Goal: Transaction & Acquisition: Purchase product/service

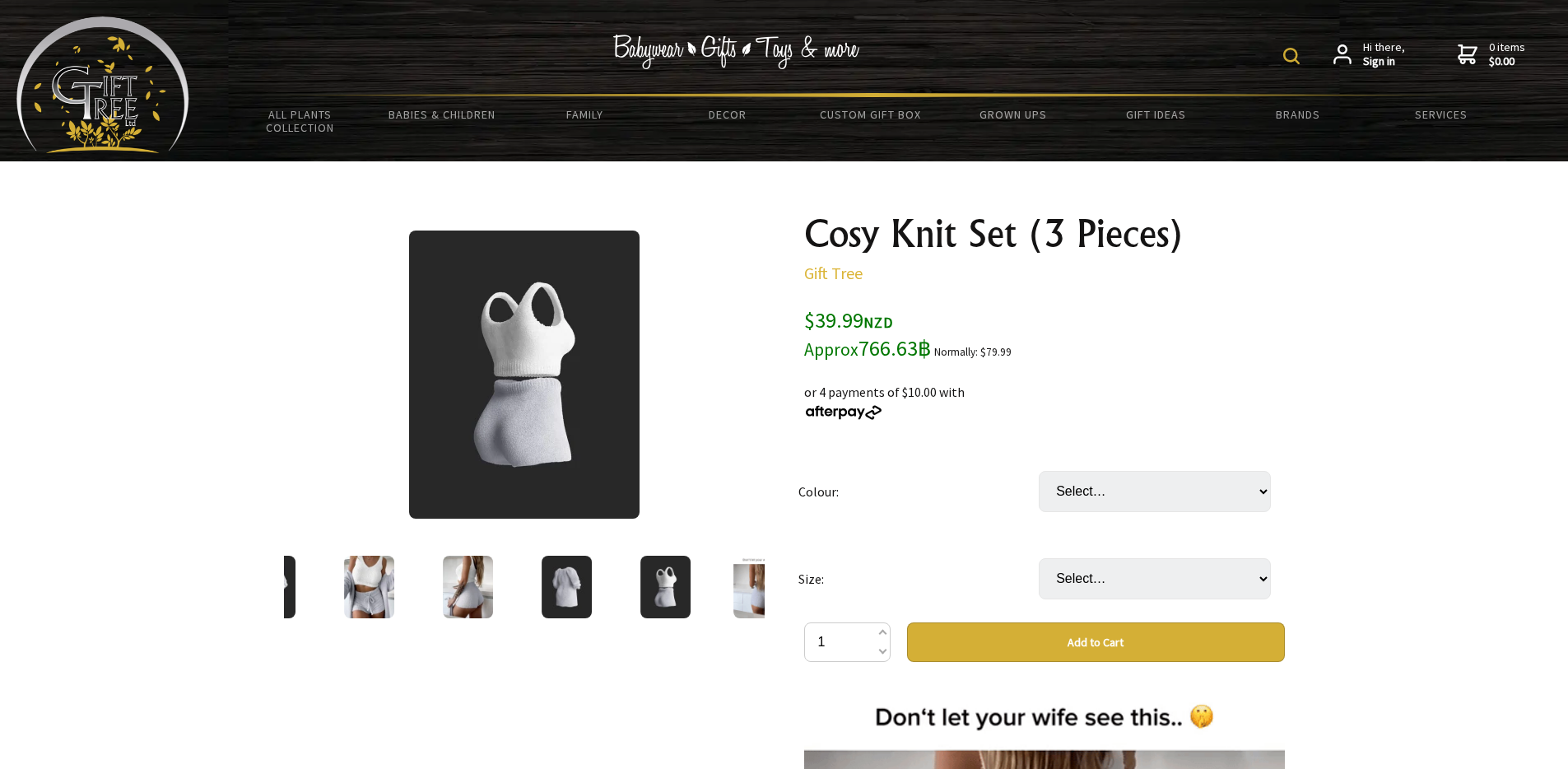
click at [702, 595] on div at bounding box center [461, 587] width 480 height 69
click at [718, 595] on div at bounding box center [764, 587] width 99 height 69
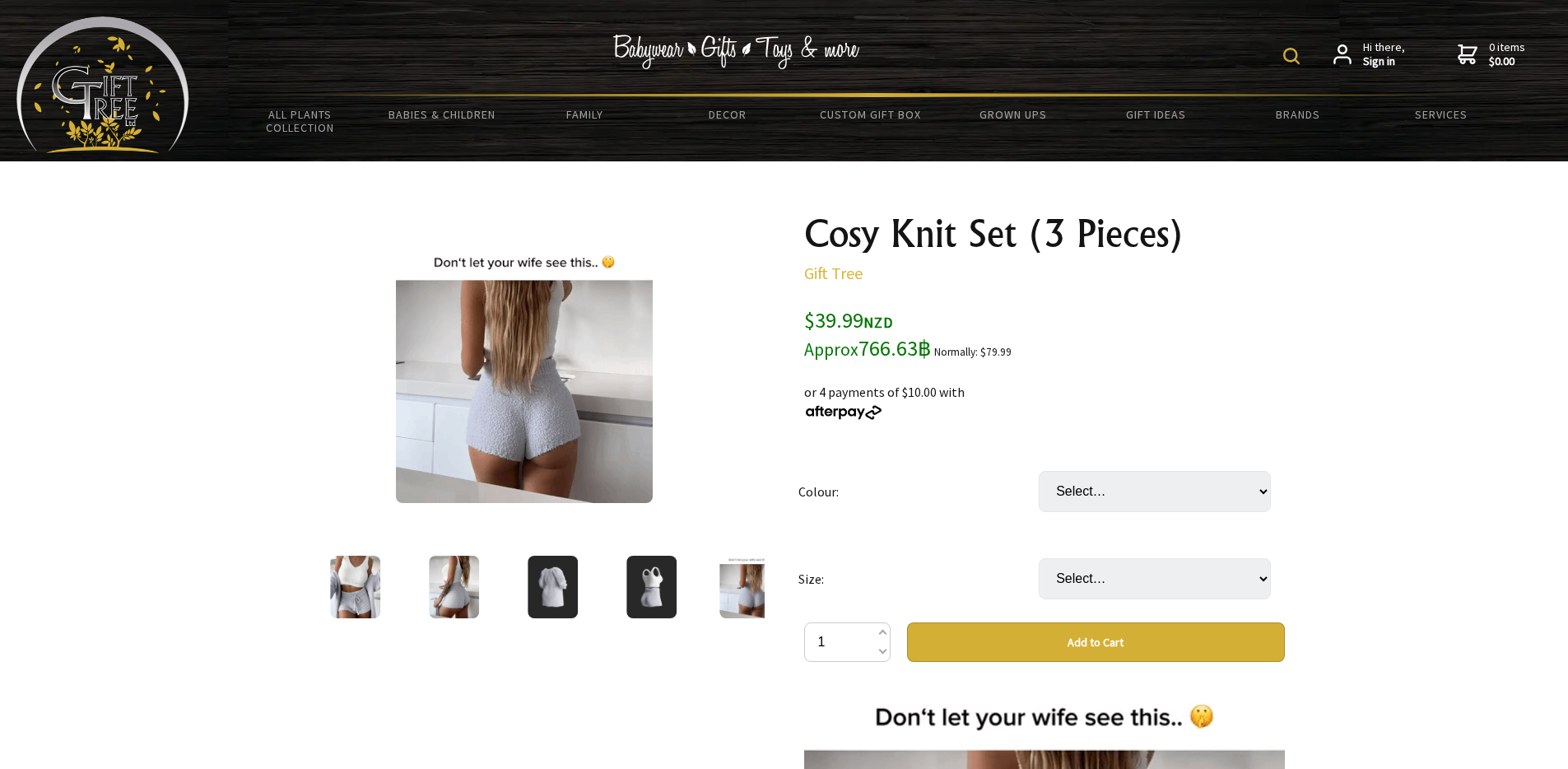
click at [688, 595] on div at bounding box center [447, 587] width 480 height 69
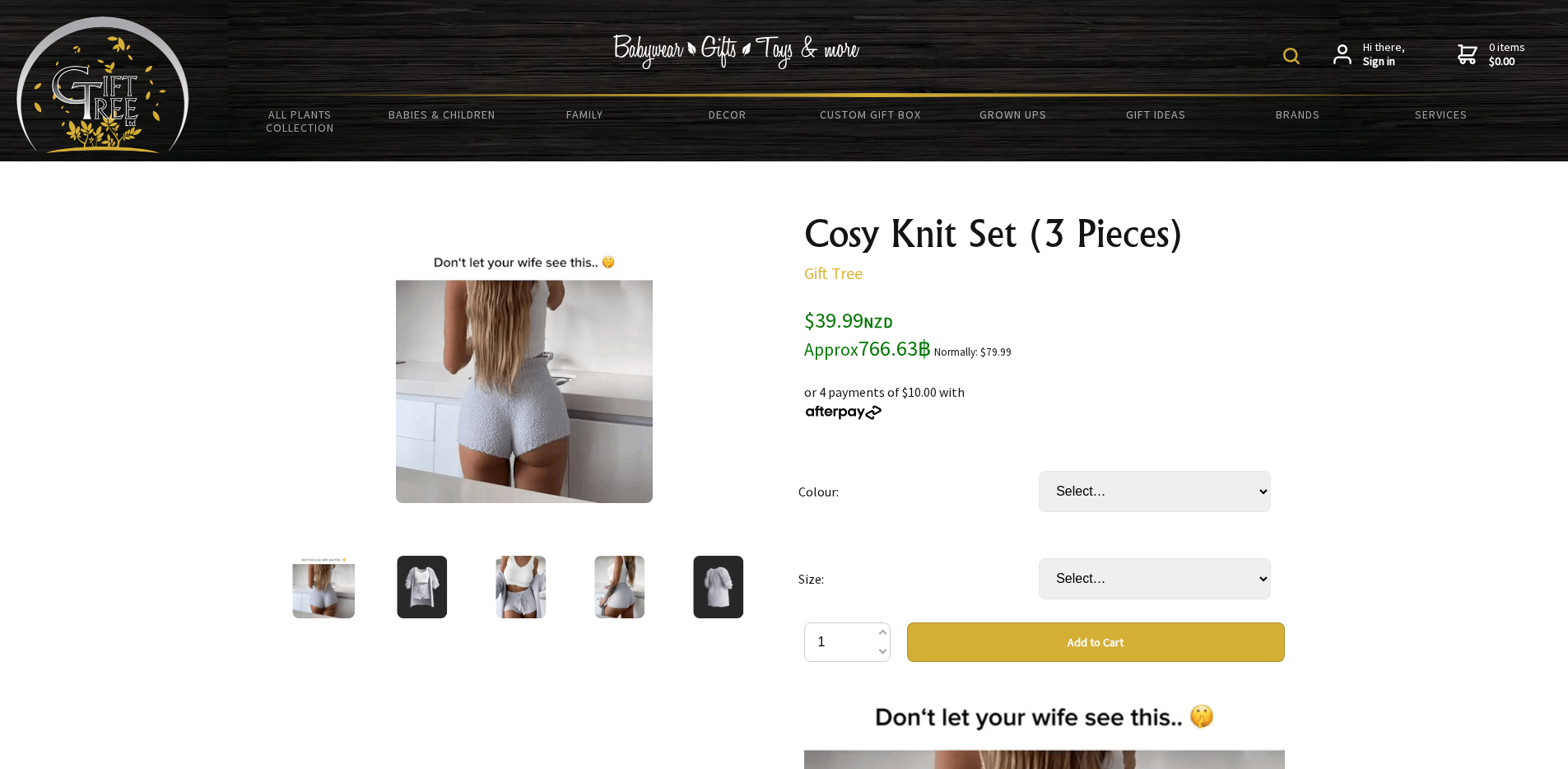
click at [718, 595] on img at bounding box center [718, 586] width 50 height 63
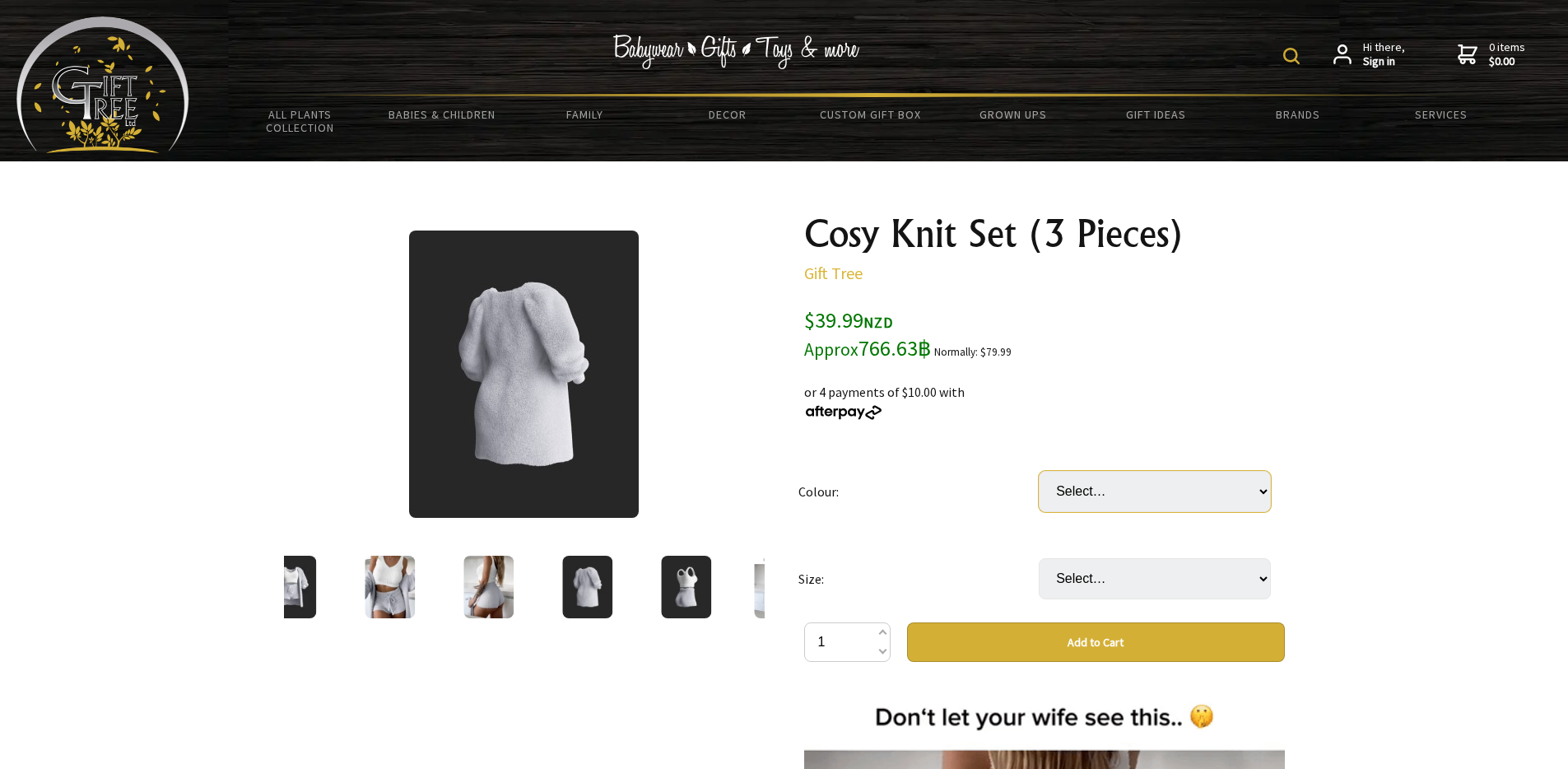
click at [1099, 496] on select "Select… Grey Yellow Red Purple Black White Pink Sky Blue Light Brown Dark Purpl…" at bounding box center [1154, 491] width 232 height 41
select select "Black"
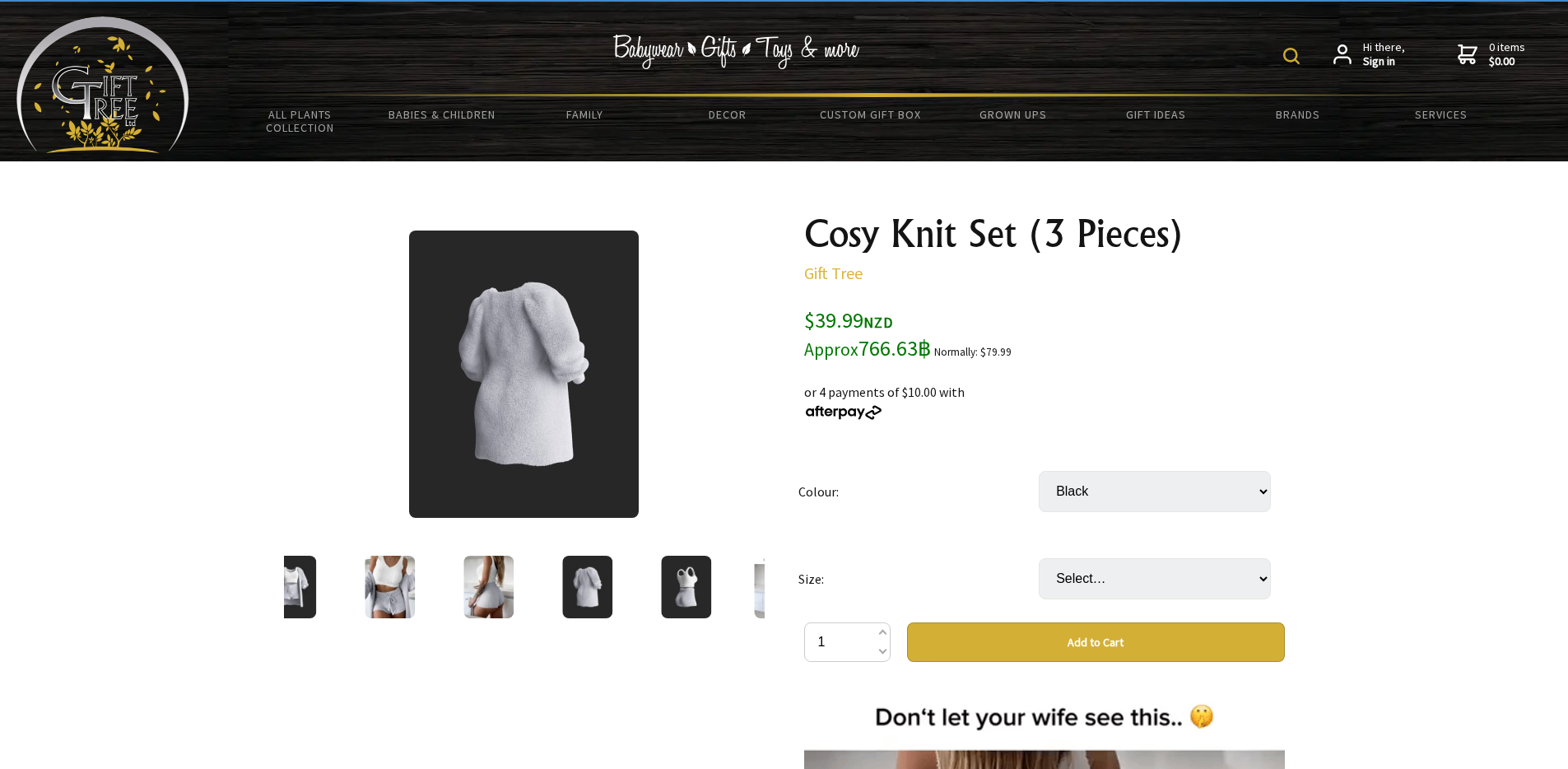
click at [758, 582] on img at bounding box center [784, 586] width 63 height 63
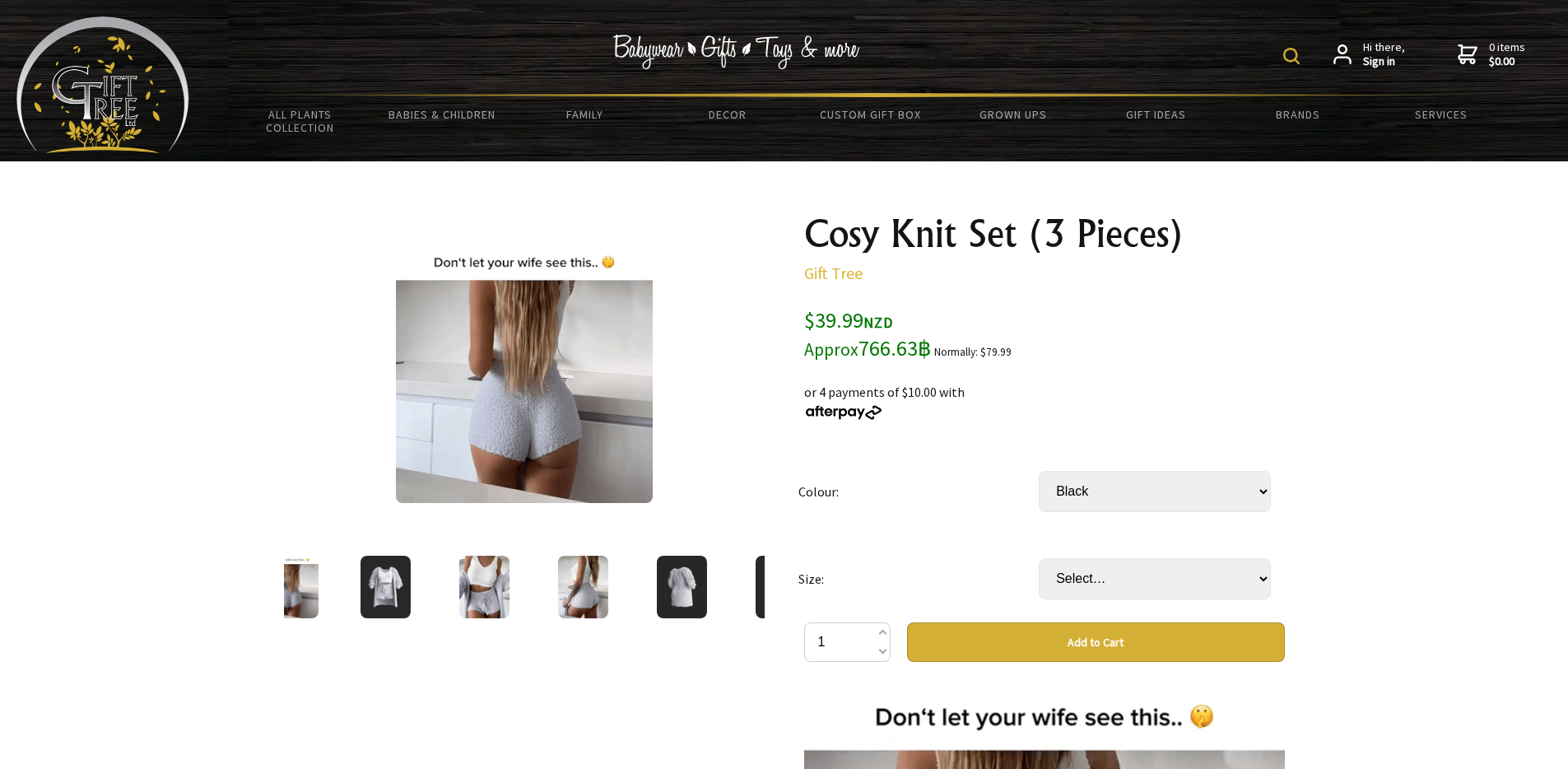
drag, startPoint x: 758, startPoint y: 583, endPoint x: 454, endPoint y: 583, distance: 304.0
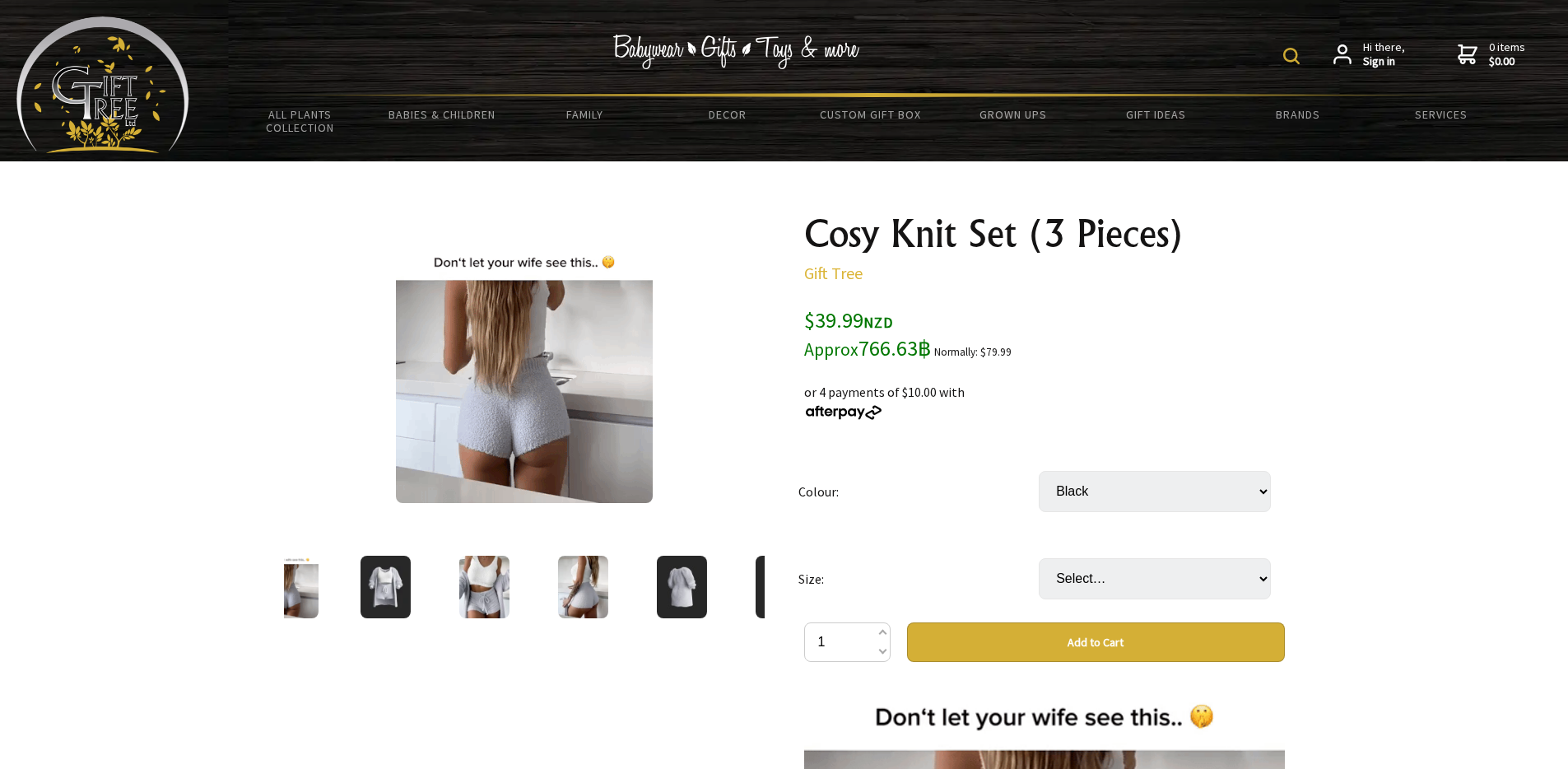
click at [457, 583] on div at bounding box center [476, 587] width 480 height 69
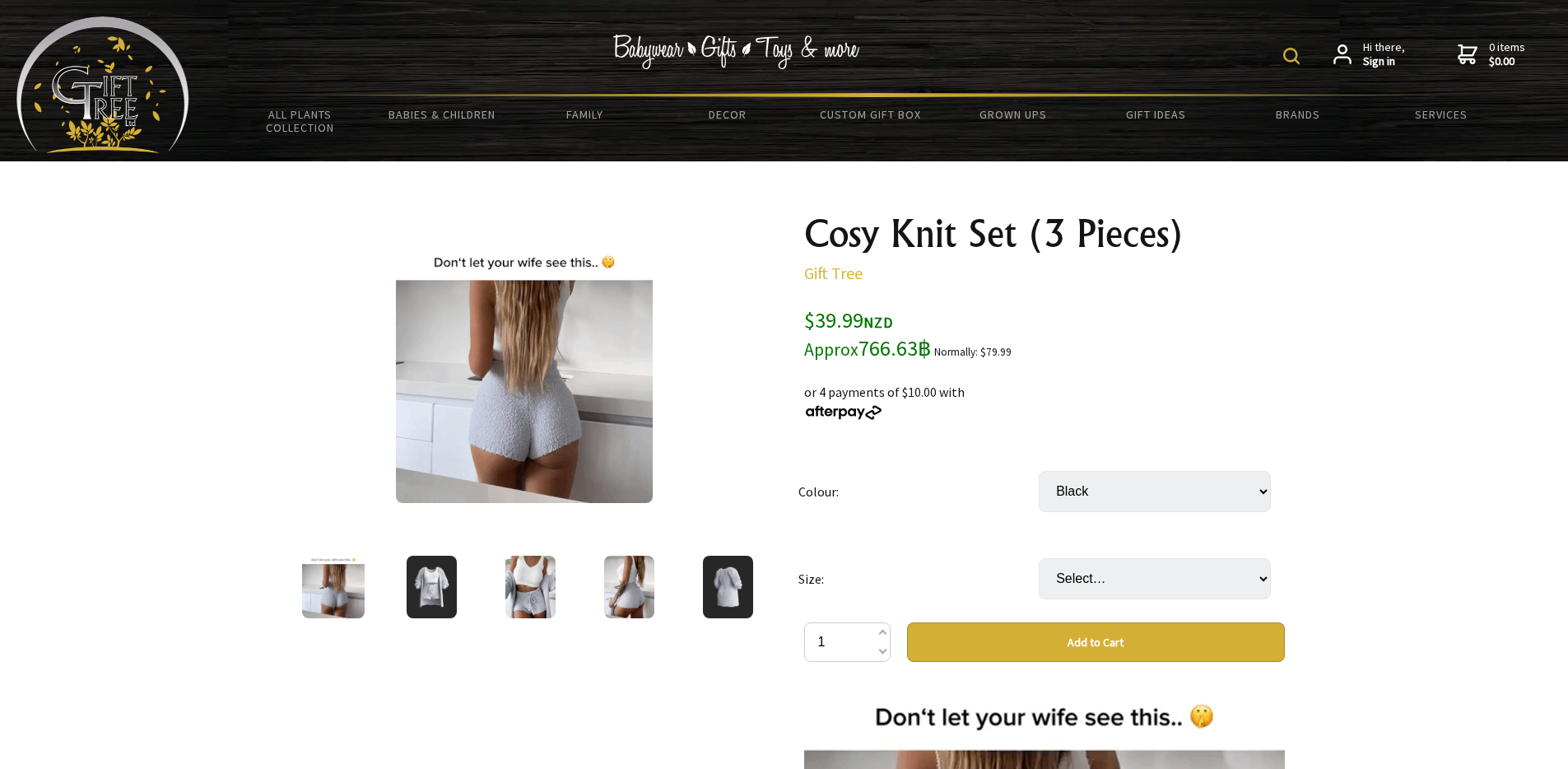
drag, startPoint x: 597, startPoint y: 571, endPoint x: 302, endPoint y: 571, distance: 295.0
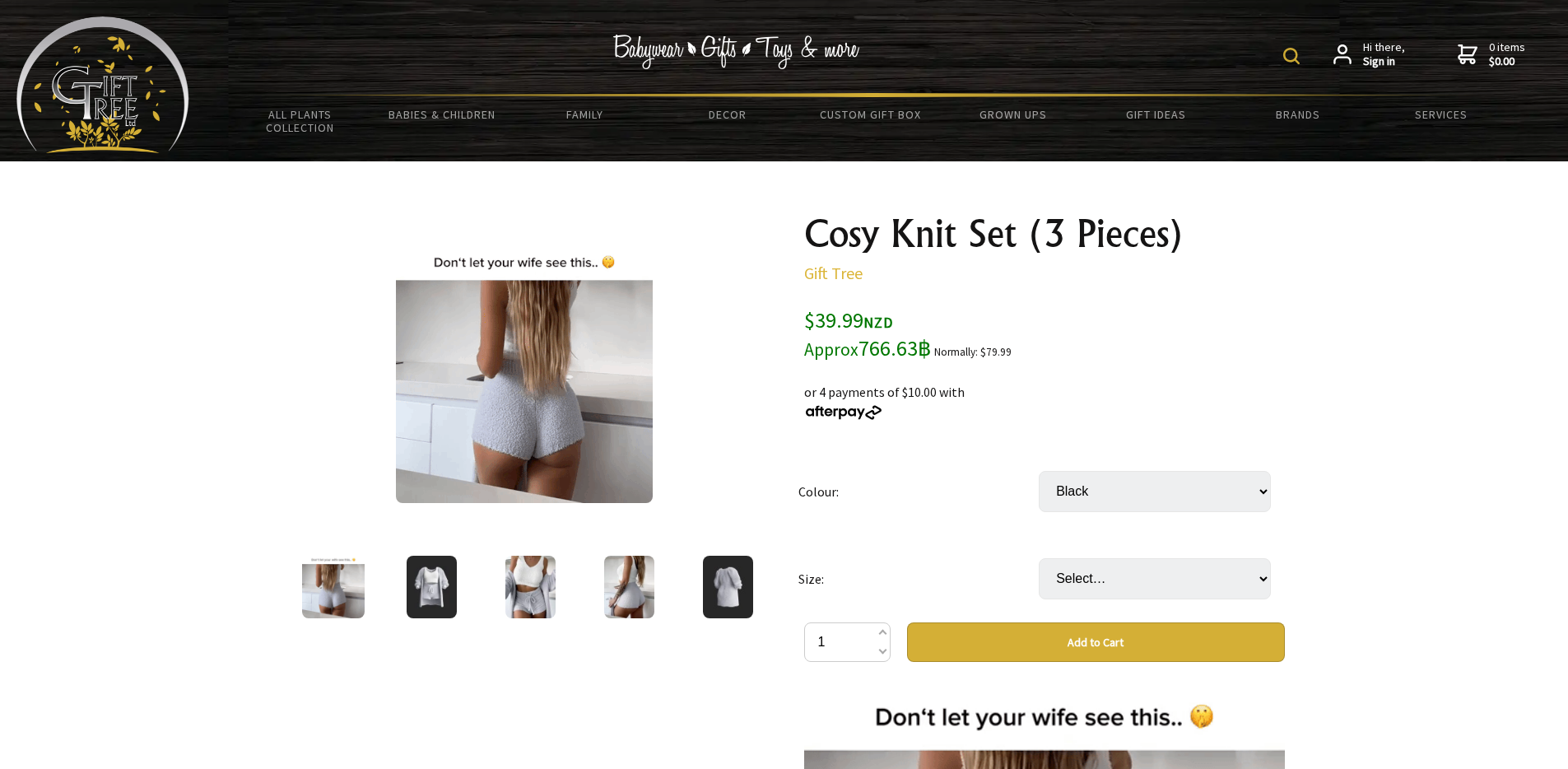
click at [304, 571] on div at bounding box center [524, 587] width 480 height 69
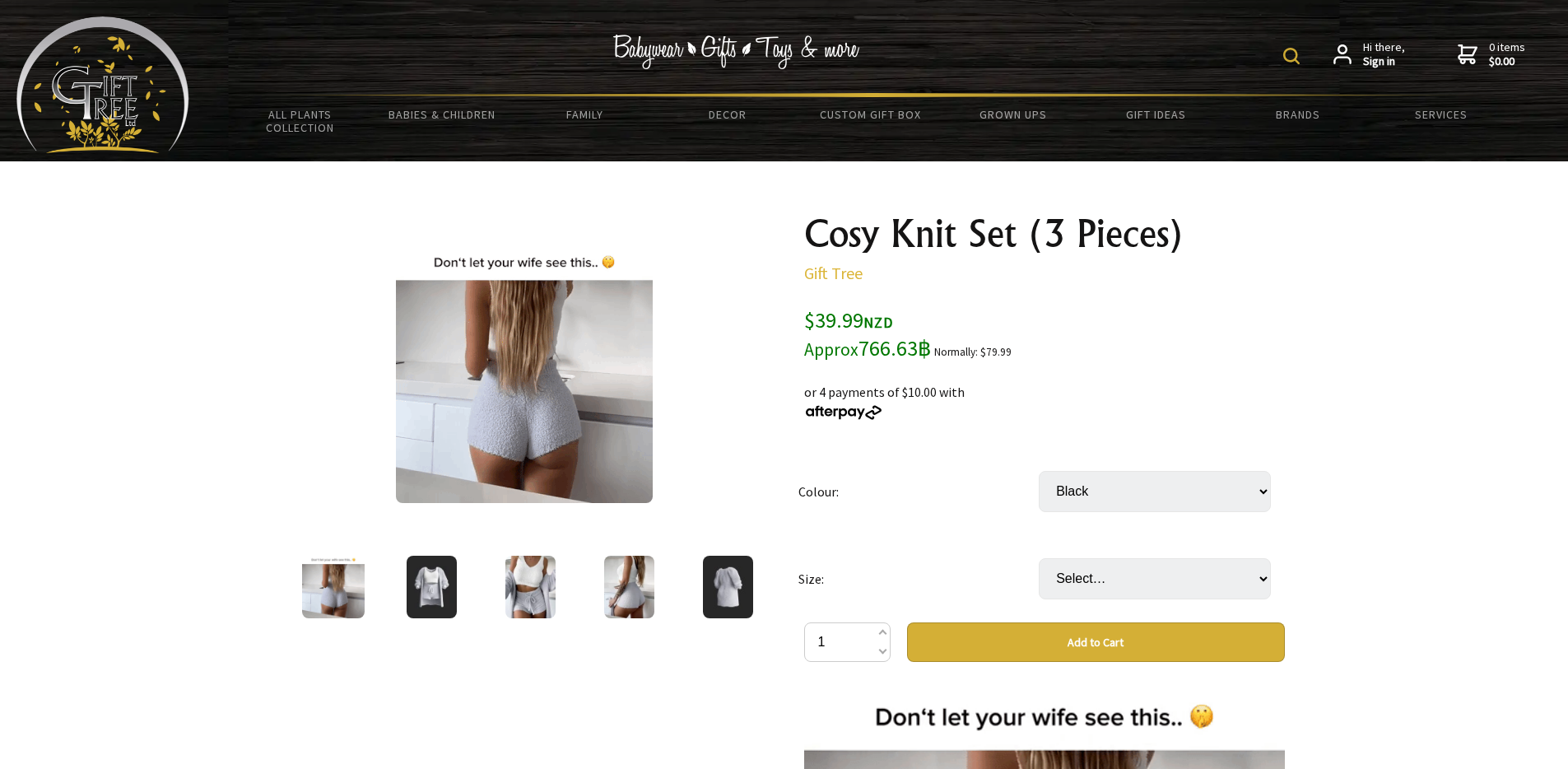
click at [813, 574] on td "Size:" at bounding box center [918, 578] width 241 height 88
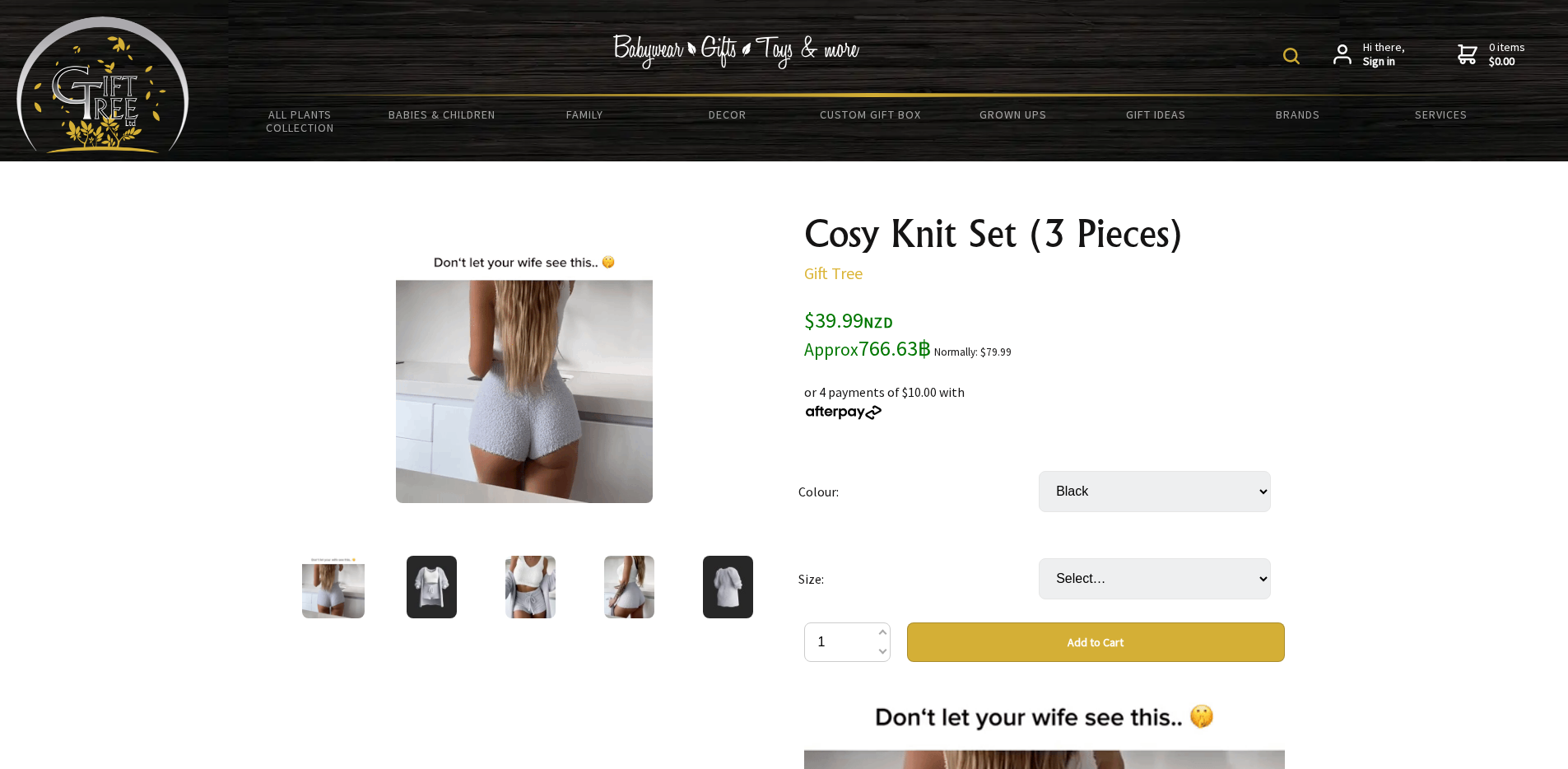
click at [741, 574] on img at bounding box center [728, 586] width 50 height 63
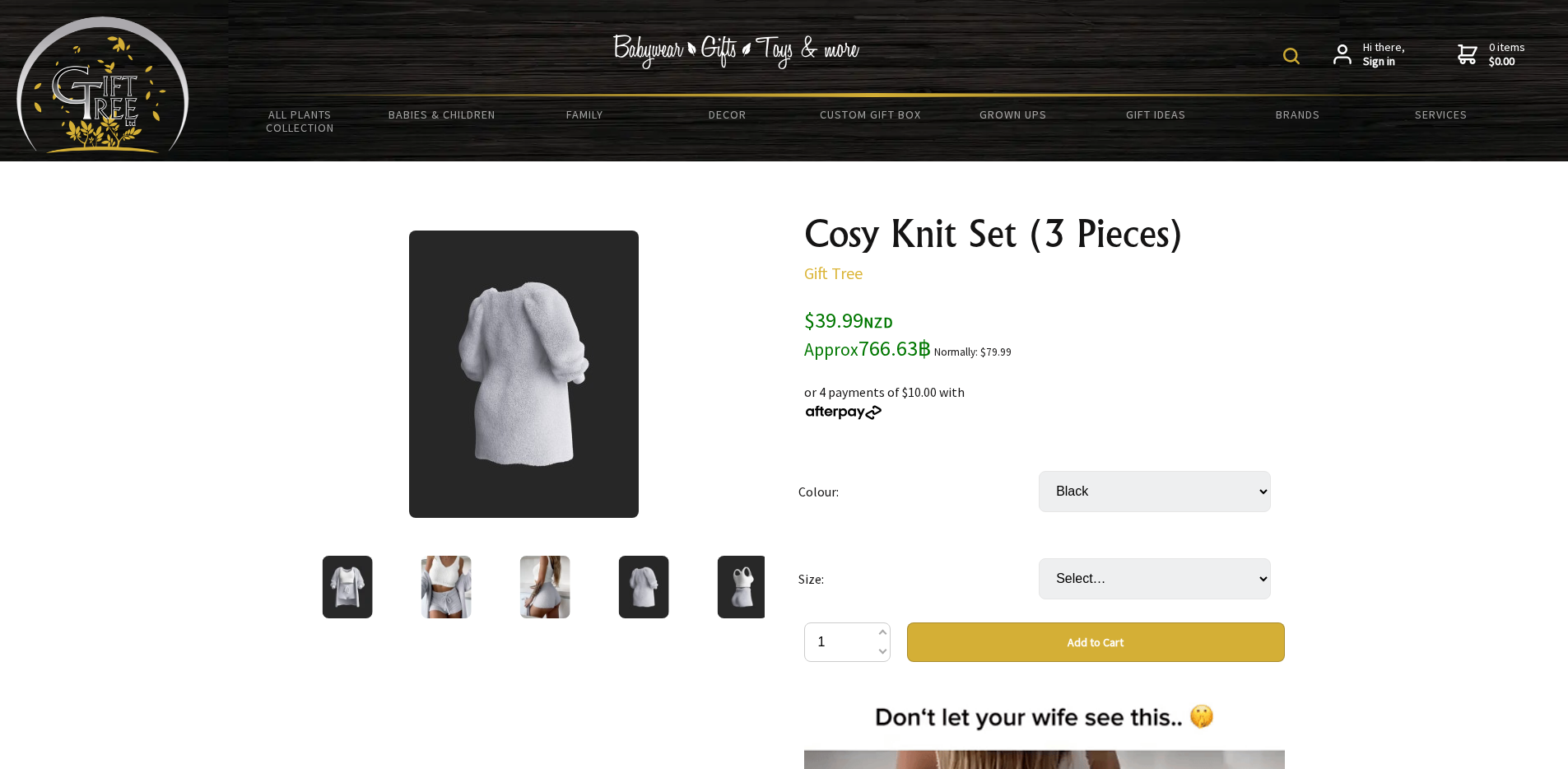
click at [741, 574] on div at bounding box center [742, 587] width 99 height 69
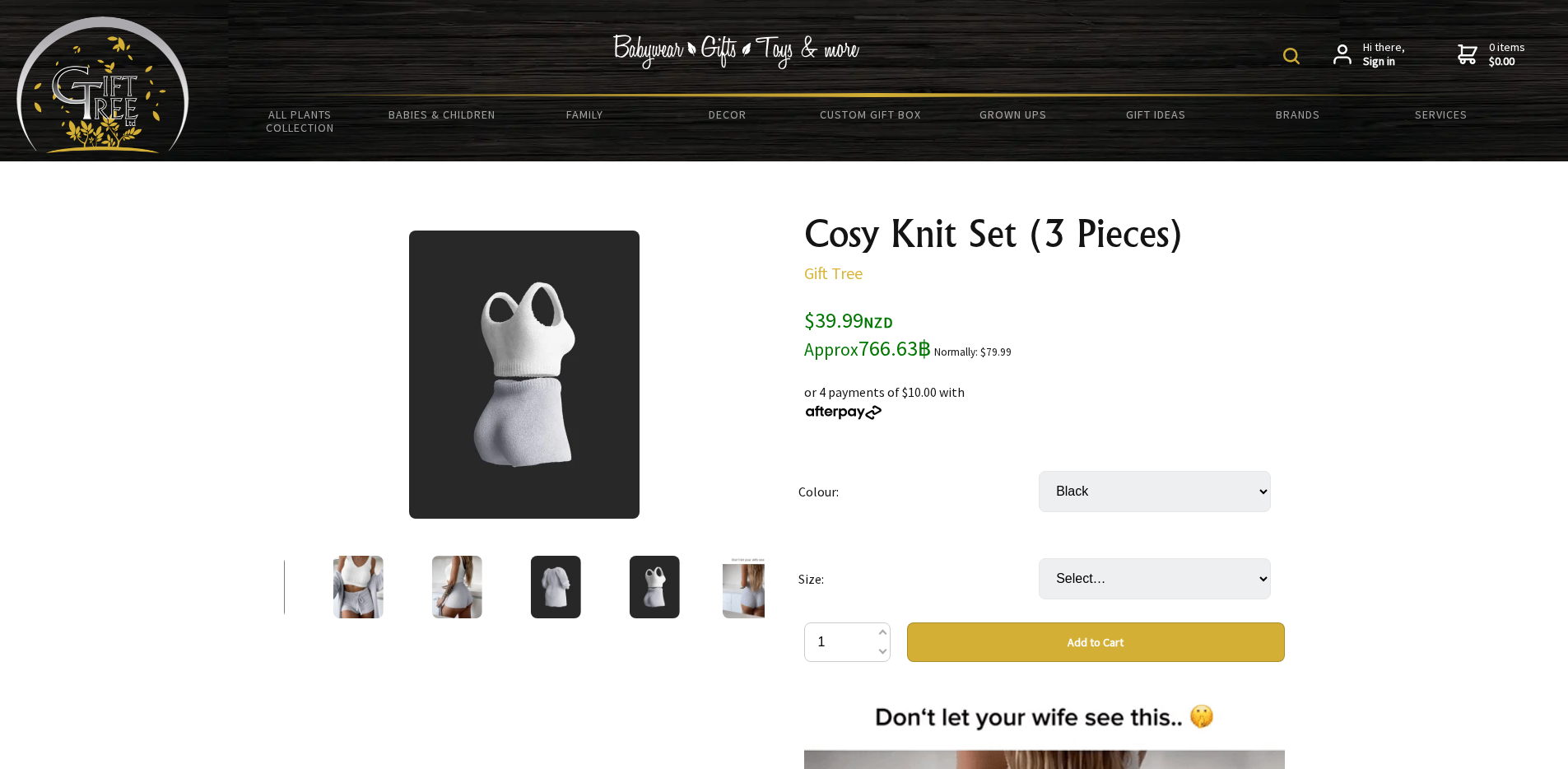
click at [741, 574] on img at bounding box center [753, 586] width 63 height 63
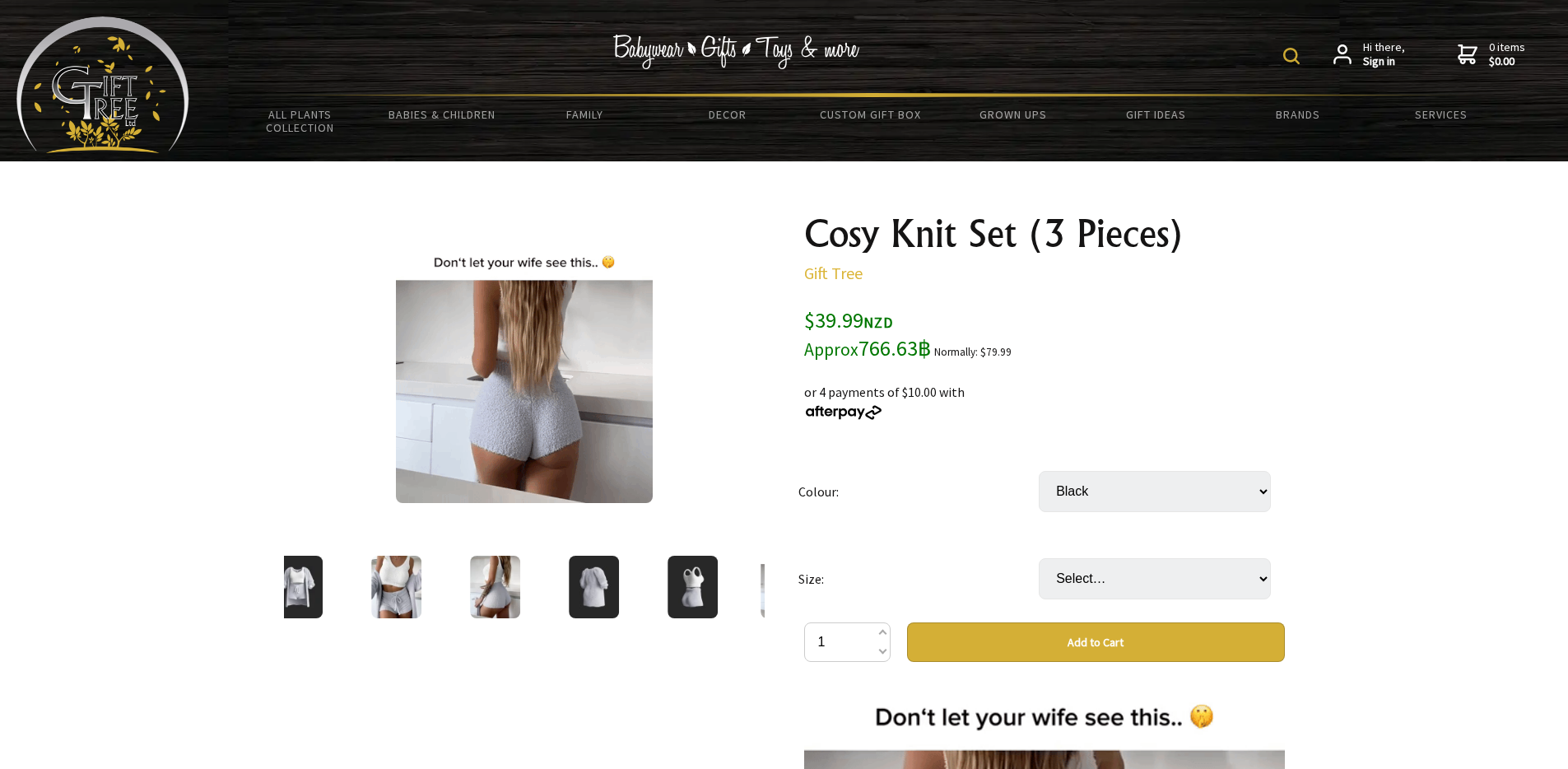
click at [730, 574] on div at bounding box center [488, 587] width 480 height 69
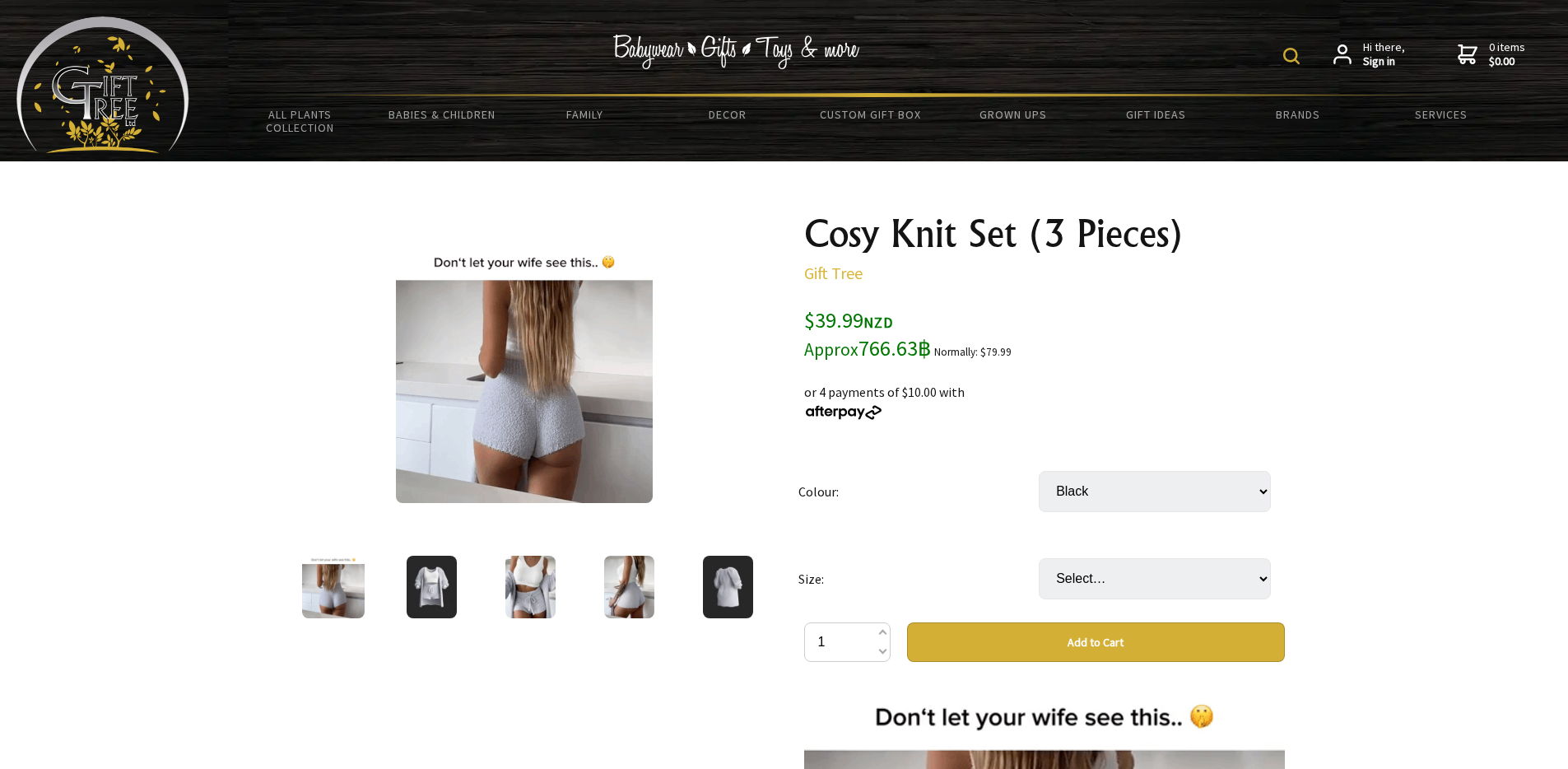
click at [741, 574] on img at bounding box center [728, 586] width 50 height 63
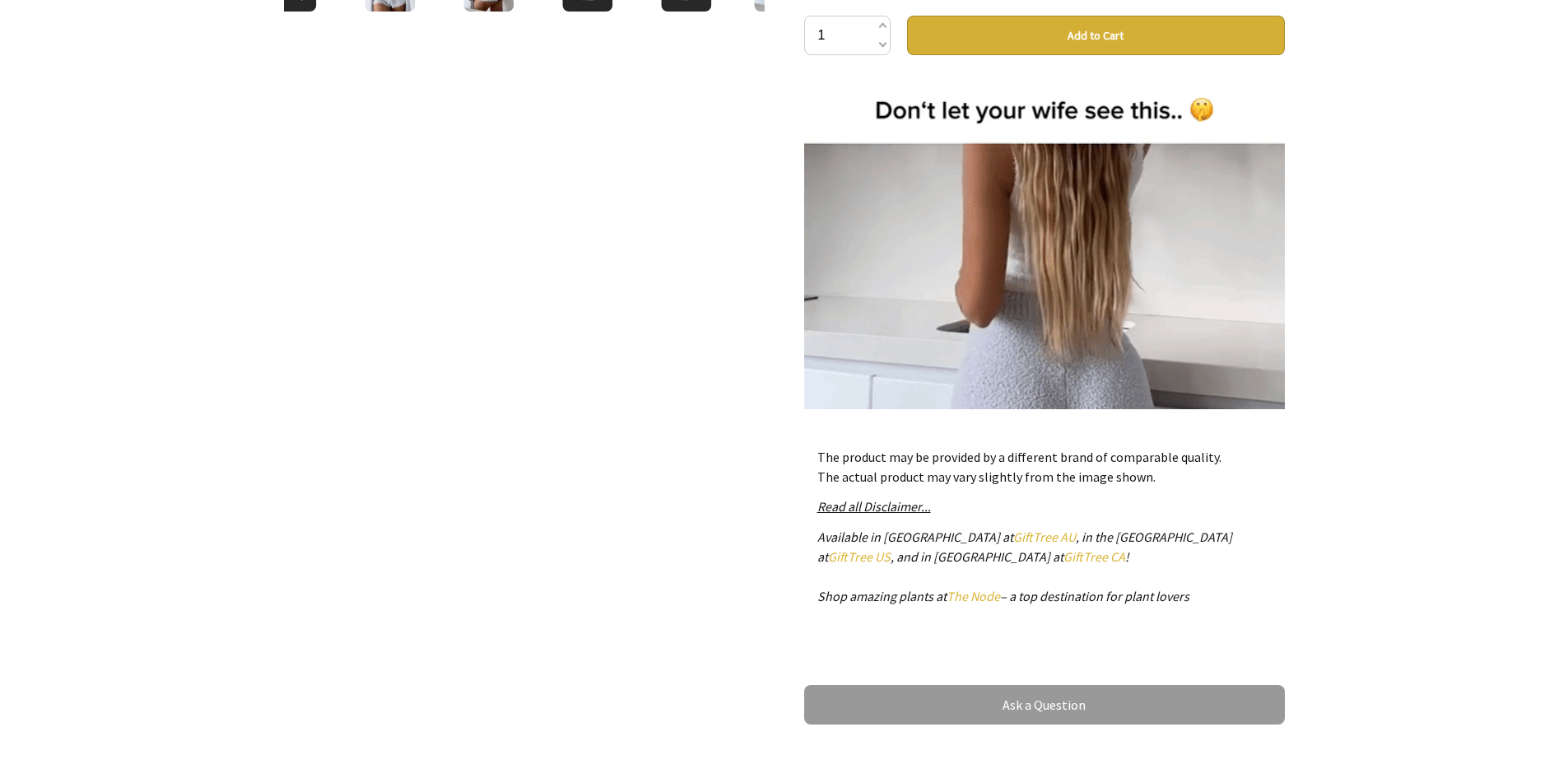
scroll to position [600, 0]
